Goal: Information Seeking & Learning: Learn about a topic

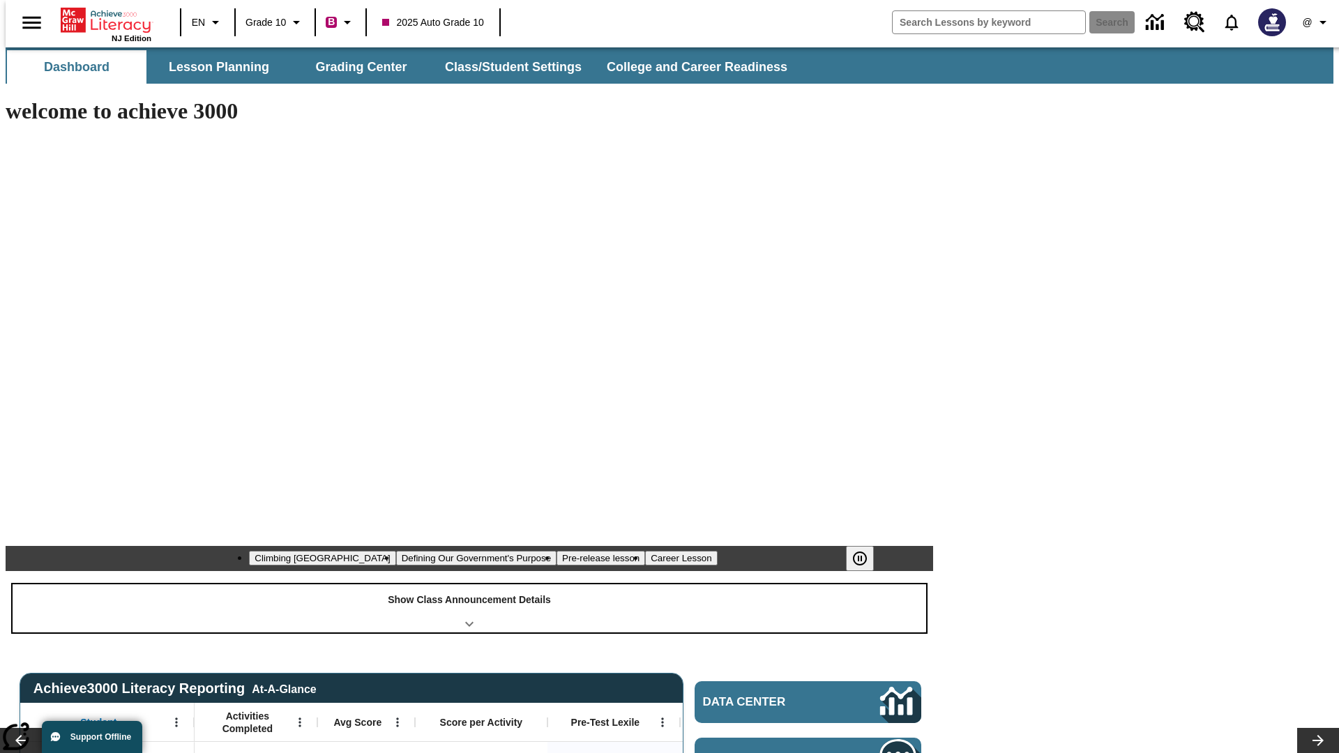
click at [469, 584] on div "Show Class Announcement Details" at bounding box center [470, 608] width 914 height 48
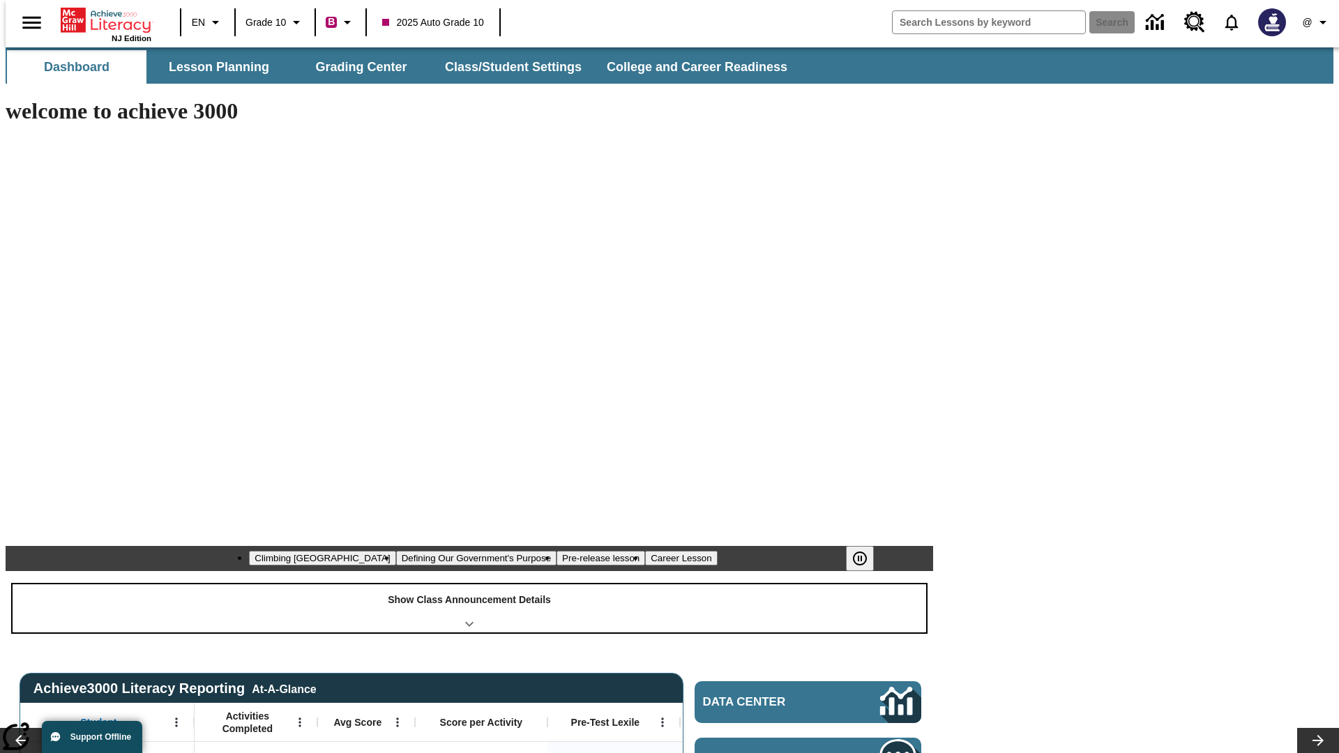
click at [469, 584] on div "Show Class Announcement Details" at bounding box center [470, 608] width 914 height 48
